Goal: Transaction & Acquisition: Purchase product/service

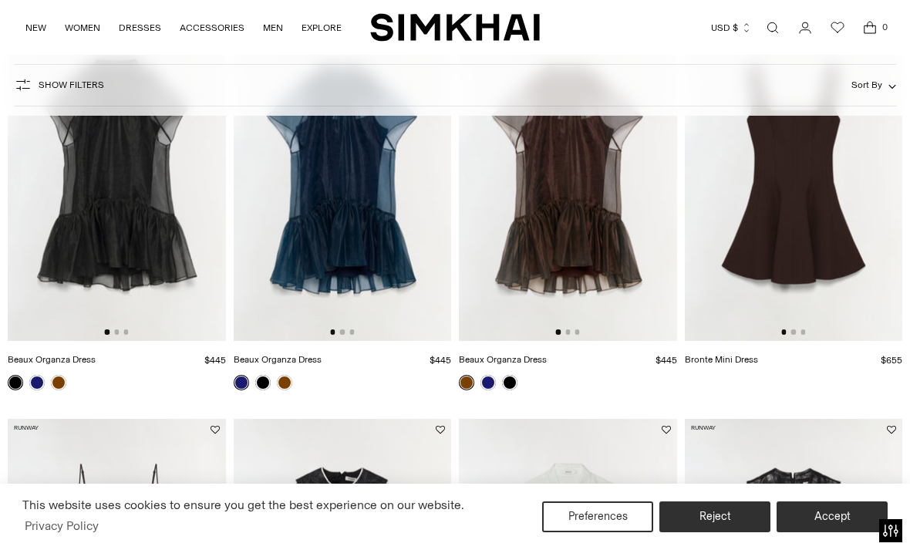
scroll to position [204, 0]
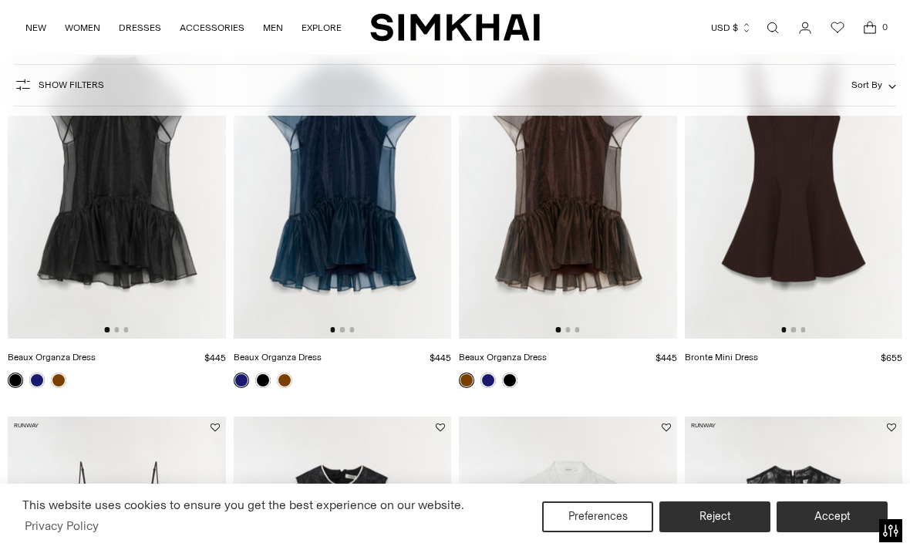
click at [133, 212] on img at bounding box center [117, 175] width 218 height 327
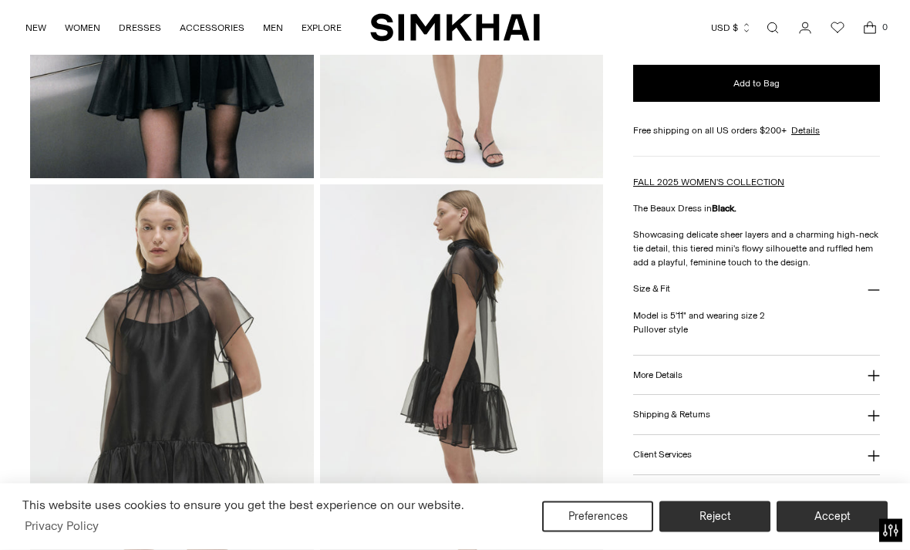
scroll to position [375, 0]
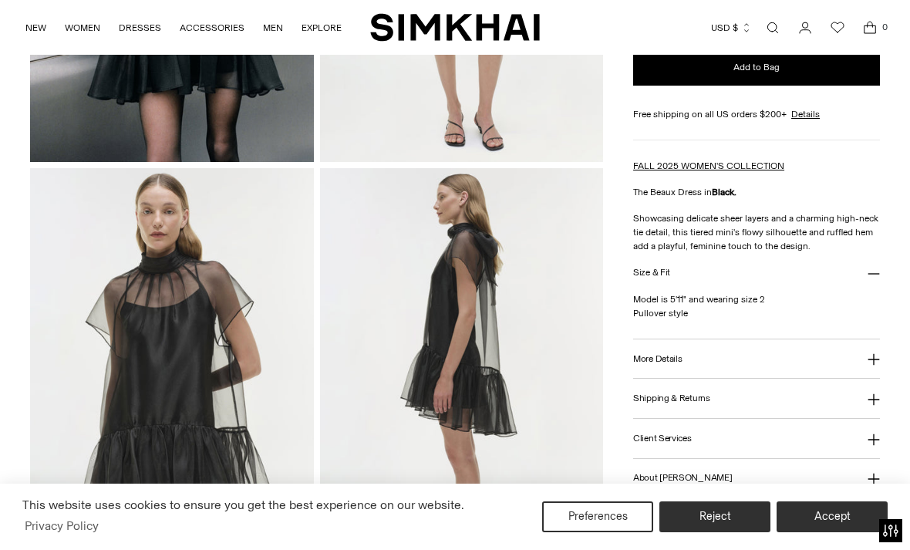
click at [872, 365] on icon at bounding box center [873, 359] width 12 height 12
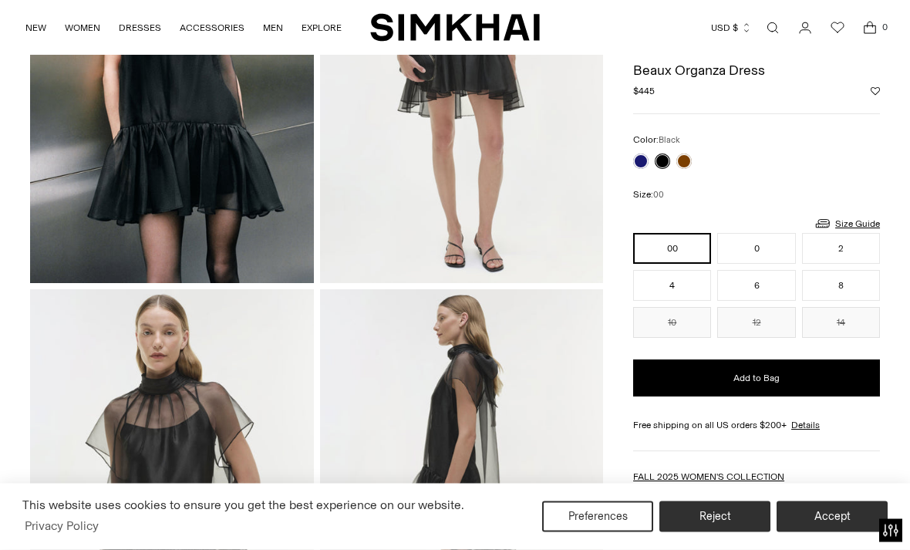
scroll to position [254, 0]
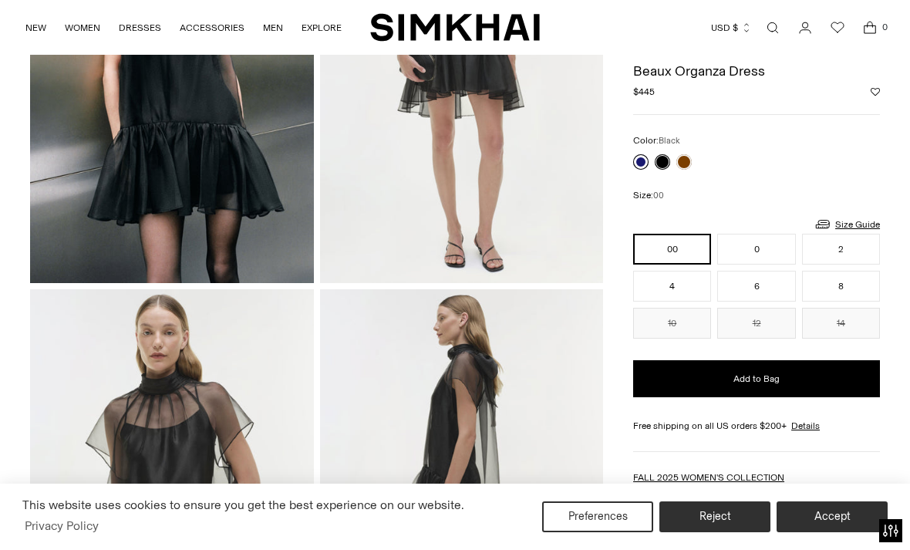
click at [640, 160] on link at bounding box center [640, 161] width 15 height 15
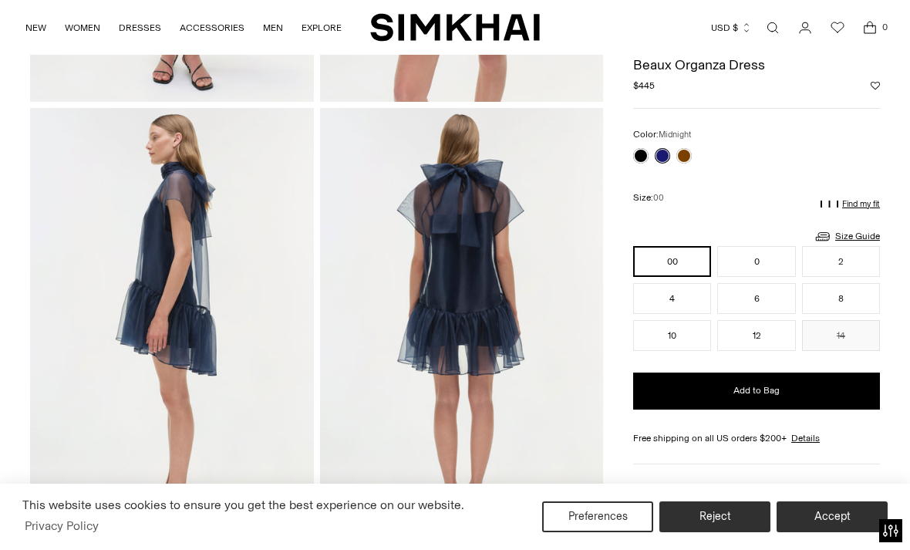
scroll to position [402, 0]
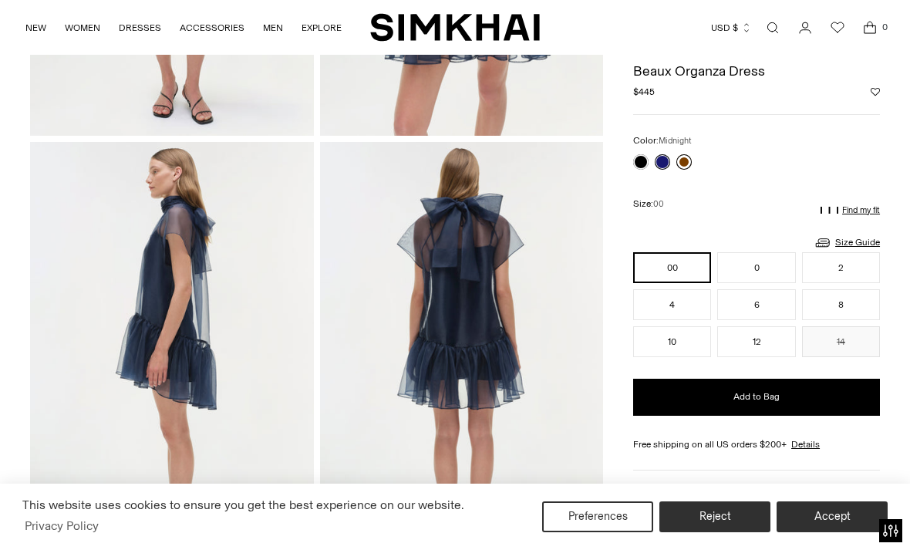
click at [689, 160] on link at bounding box center [683, 161] width 15 height 15
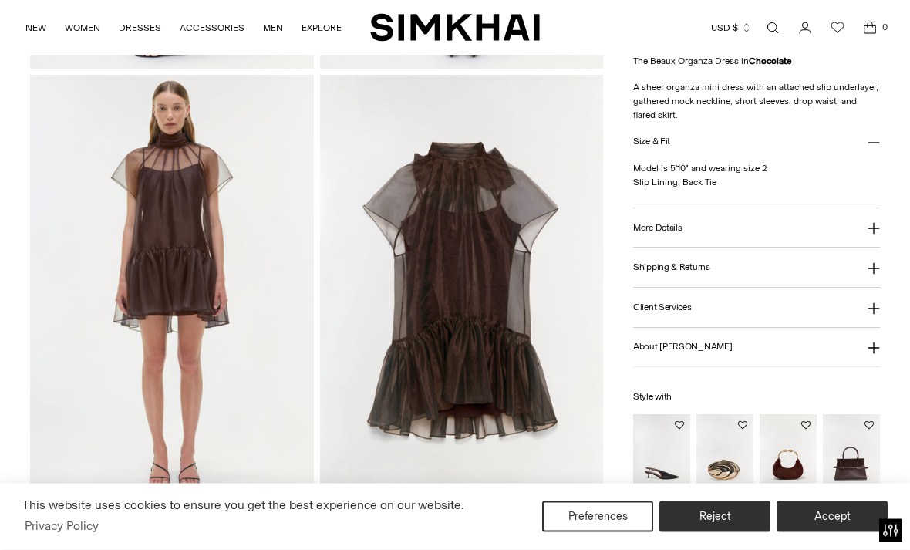
scroll to position [900, 0]
click at [712, 458] on img "Inez Metal Clutch" at bounding box center [724, 458] width 57 height 86
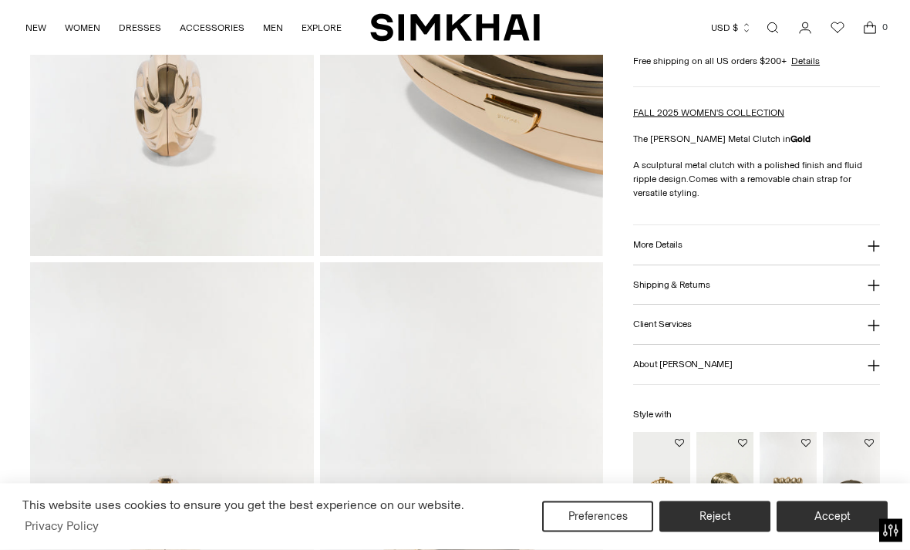
scroll to position [712, 0]
click at [796, 480] on img "Reya Clutch" at bounding box center [787, 476] width 57 height 86
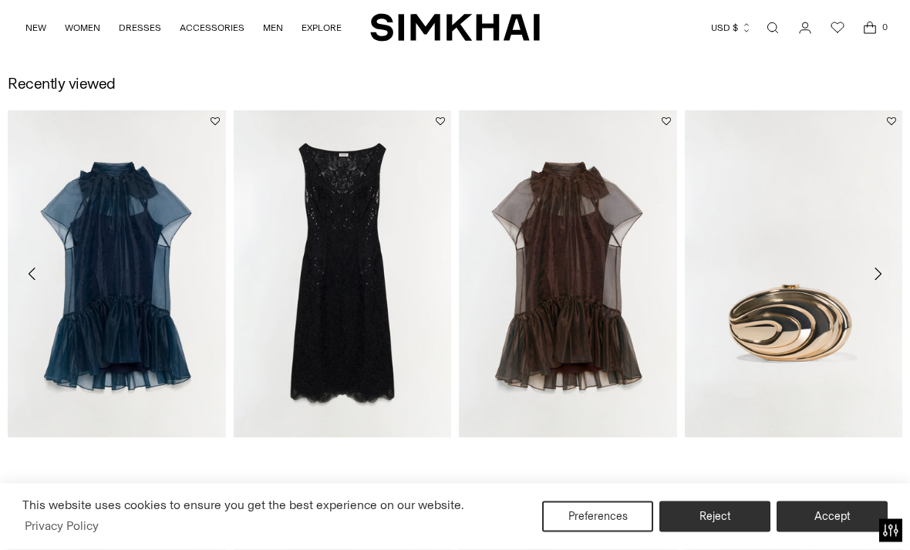
scroll to position [950, 0]
click at [874, 271] on icon "Move to next carousel slide" at bounding box center [877, 274] width 19 height 19
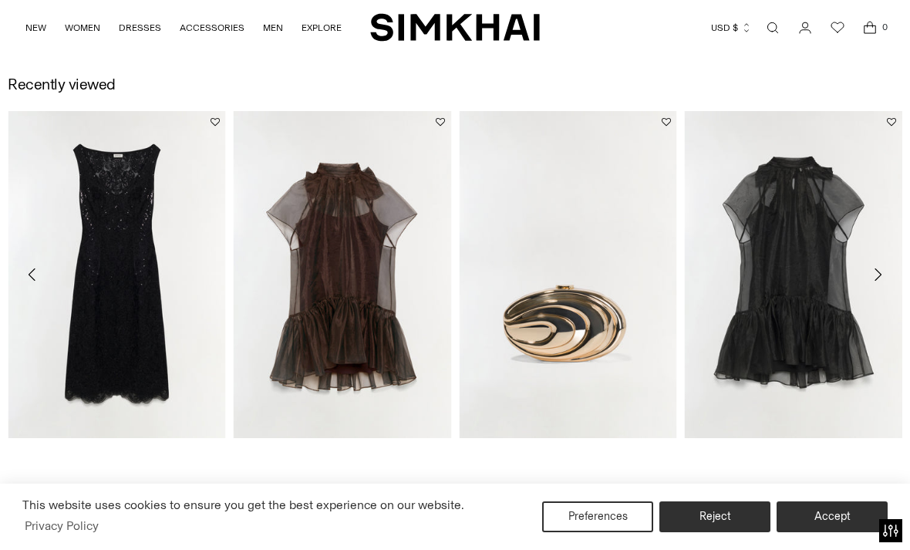
click at [875, 278] on icon "Move to next carousel slide" at bounding box center [877, 274] width 19 height 19
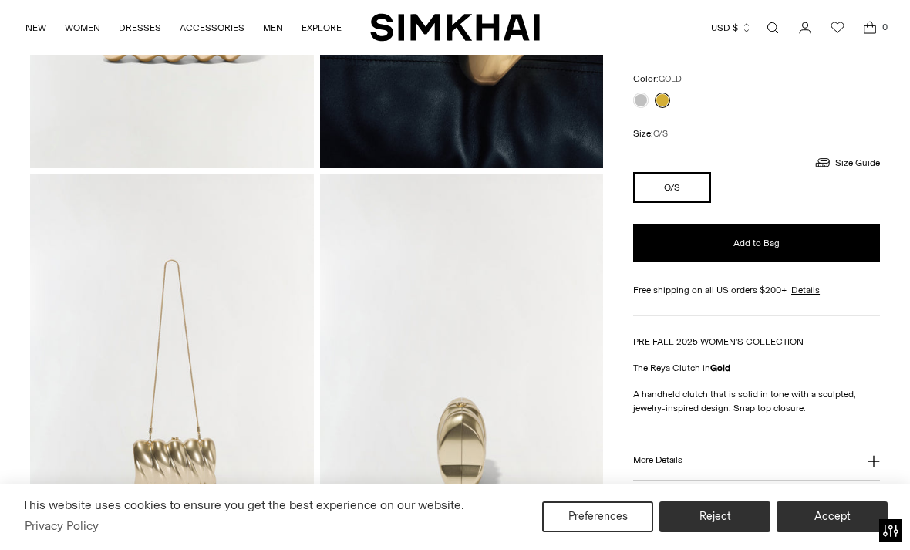
scroll to position [208, 0]
